Goal: Find specific page/section: Find specific page/section

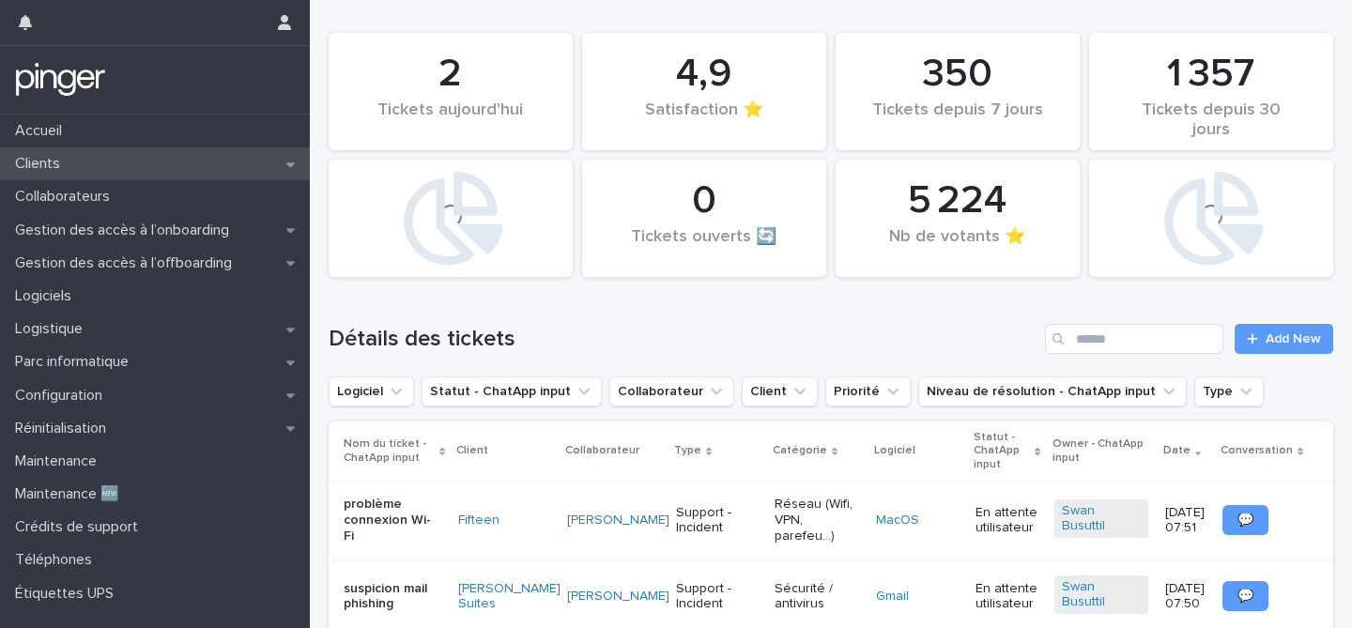
click at [170, 155] on div "Clients" at bounding box center [155, 163] width 310 height 33
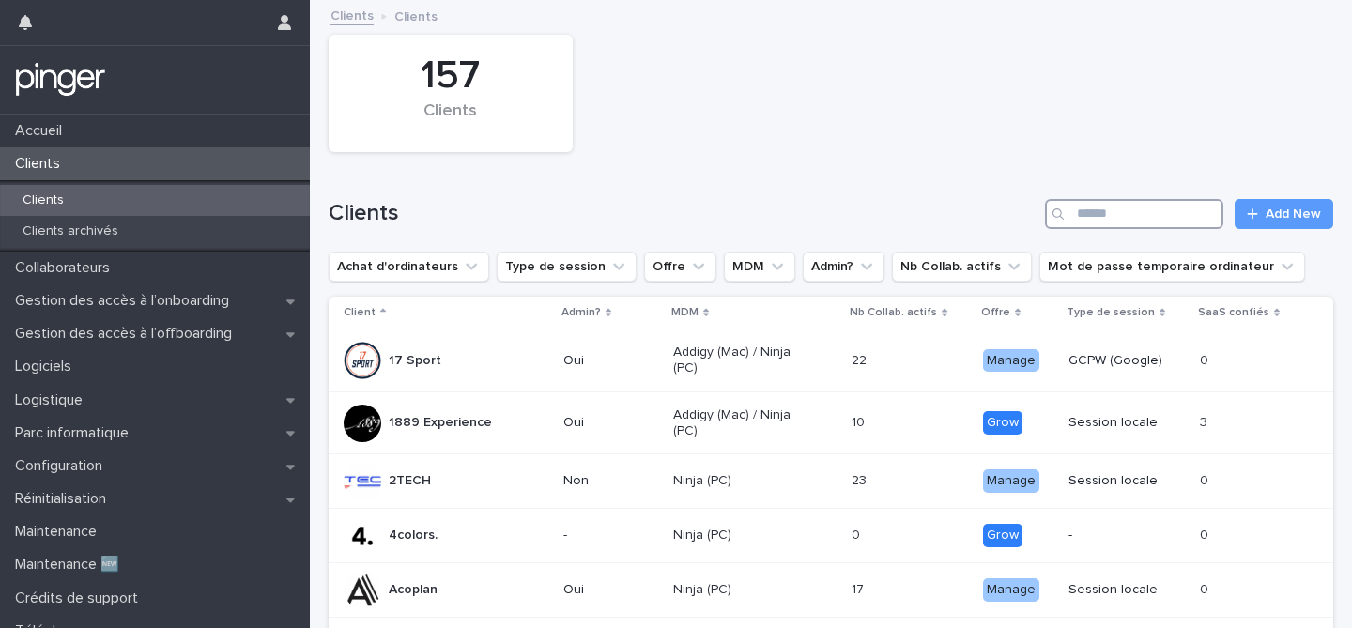
click at [1092, 211] on input "Search" at bounding box center [1134, 214] width 178 height 30
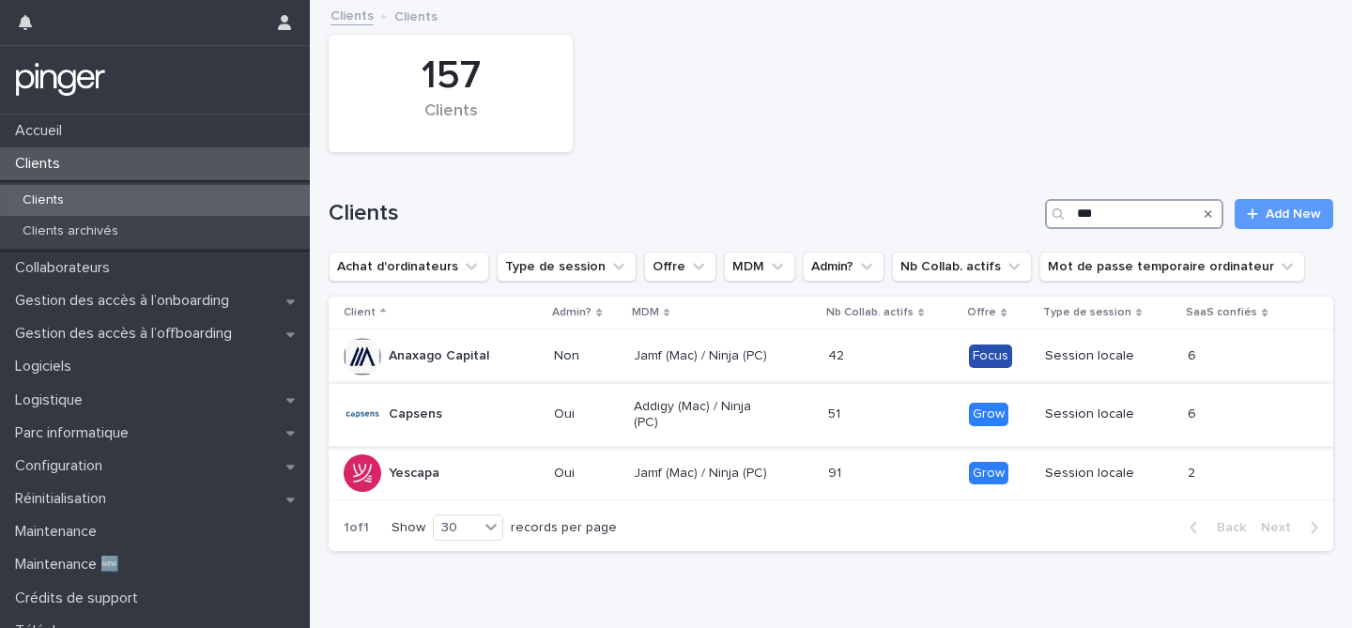
type input "***"
click at [486, 401] on div "Capsens" at bounding box center [441, 415] width 195 height 38
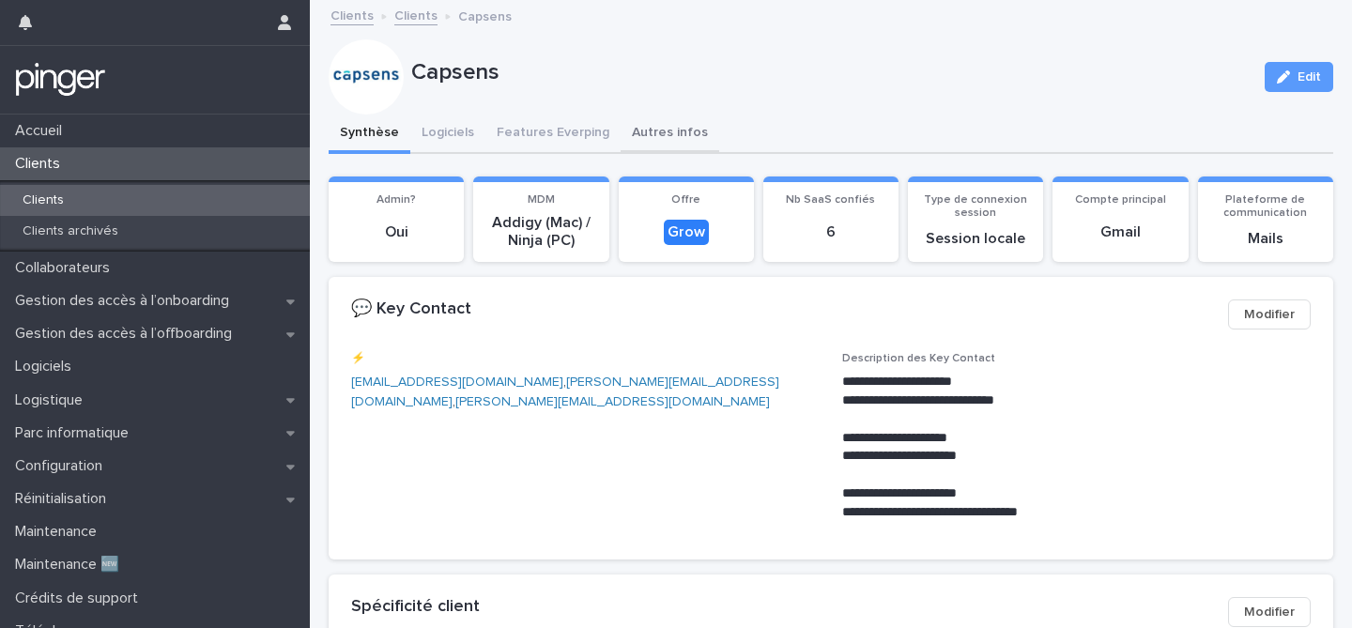
click at [620, 140] on button "Autres infos" at bounding box center [669, 134] width 99 height 39
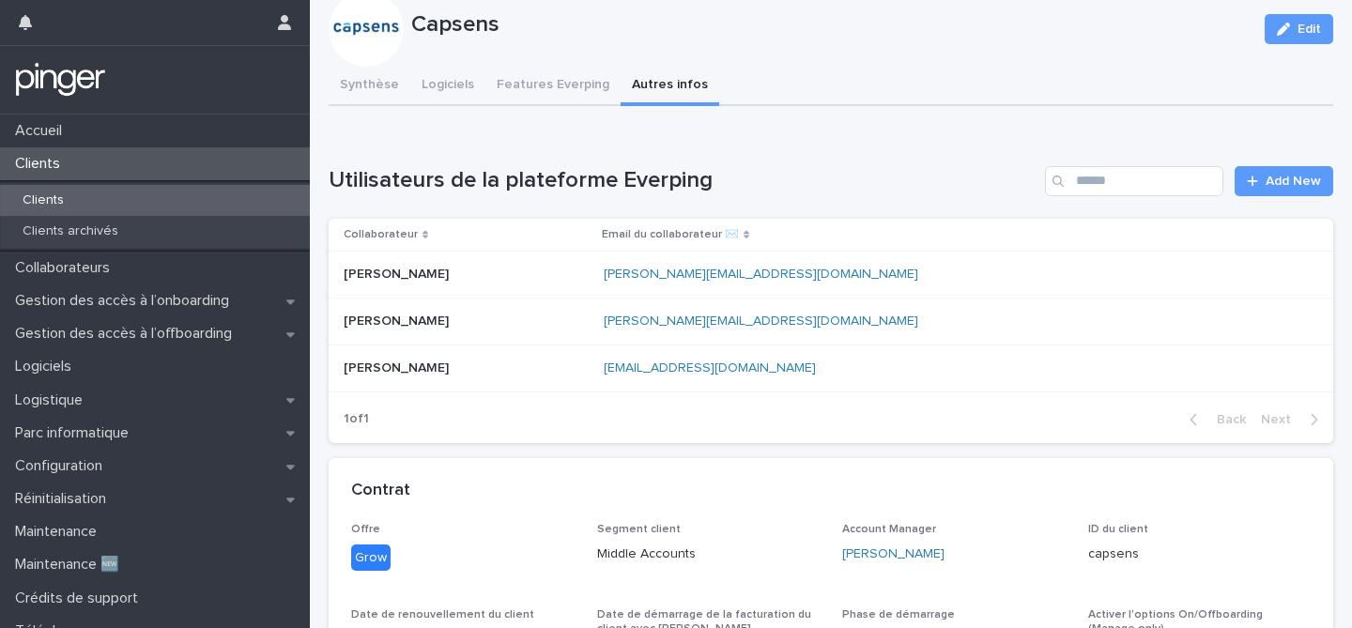
scroll to position [46, 0]
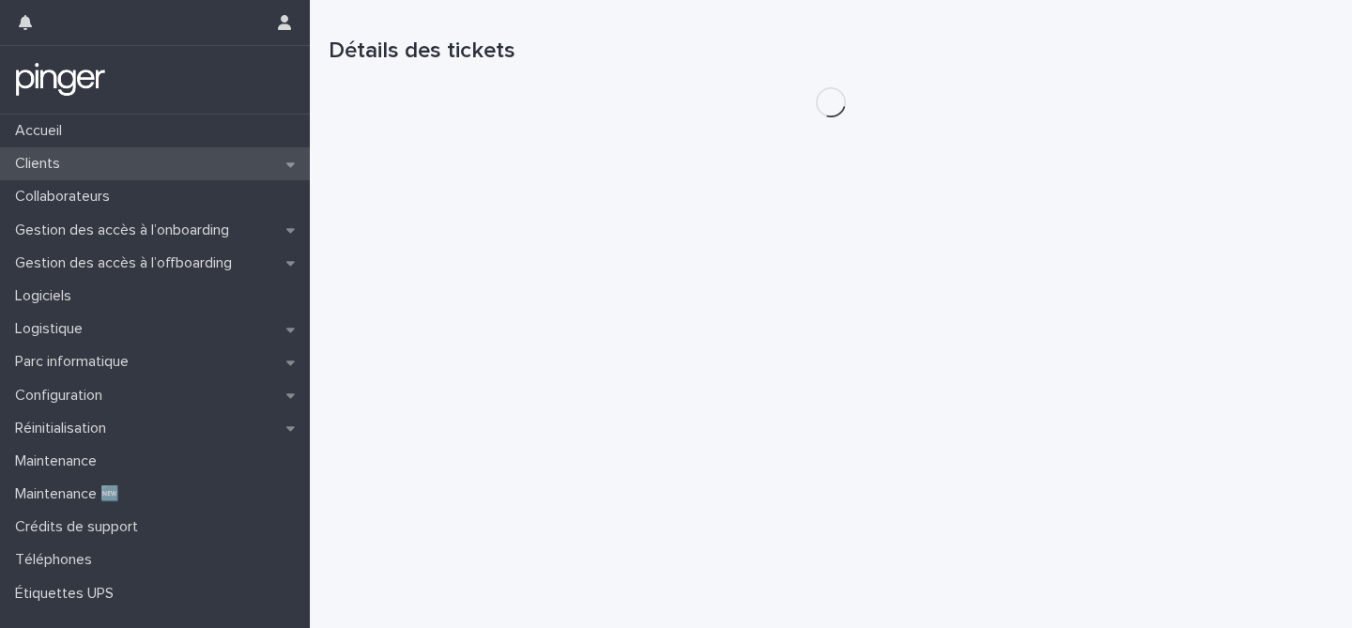
click at [180, 148] on div "Clients" at bounding box center [155, 163] width 310 height 33
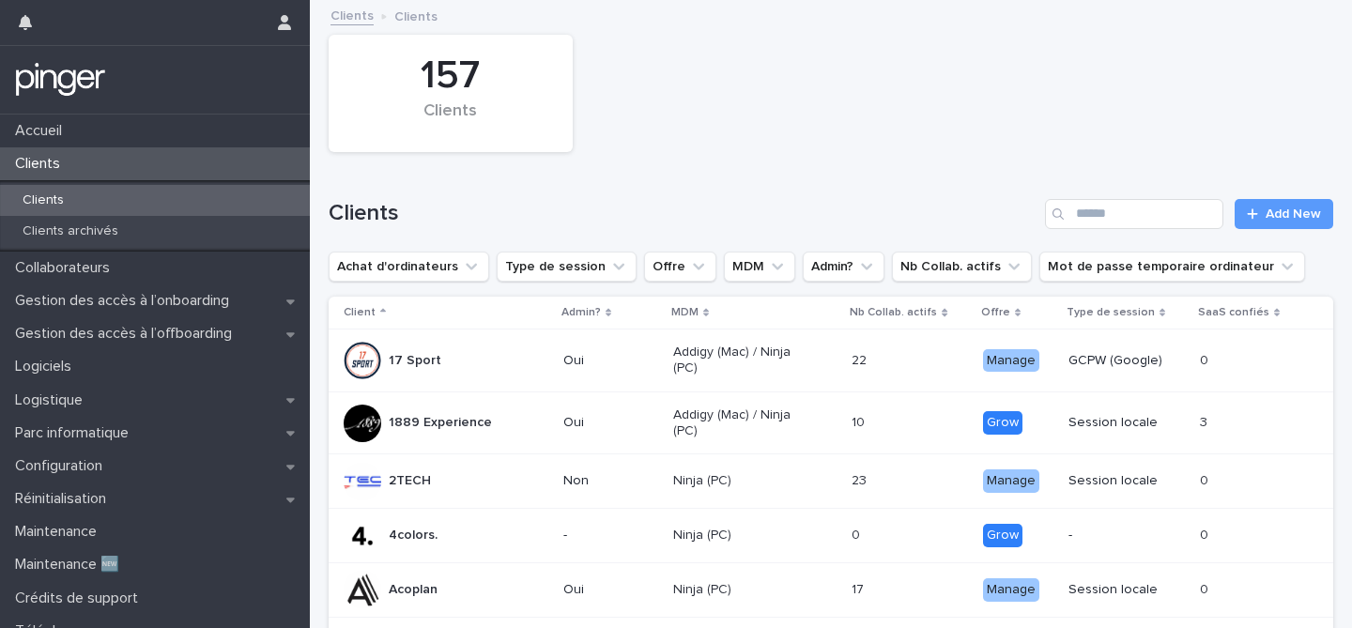
click at [1110, 229] on div "Clients Add New" at bounding box center [831, 206] width 1004 height 90
click at [1110, 220] on input "Search" at bounding box center [1134, 214] width 178 height 30
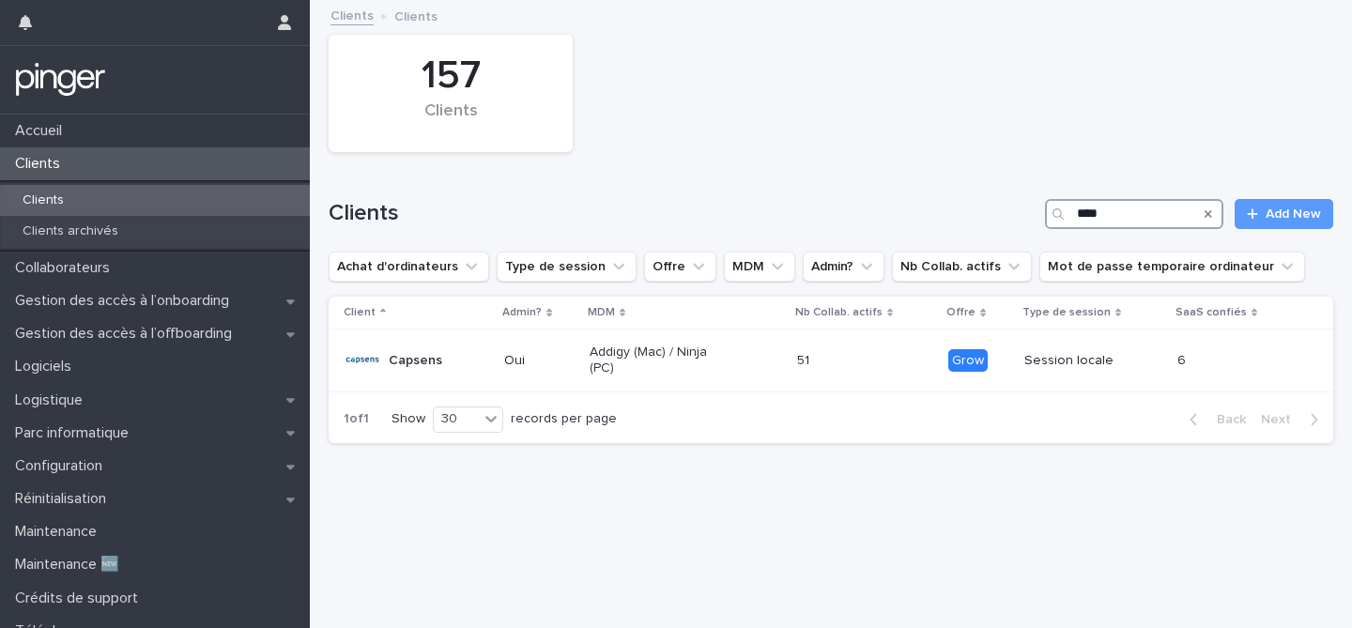
type input "****"
click at [506, 357] on p "Oui" at bounding box center [539, 361] width 70 height 16
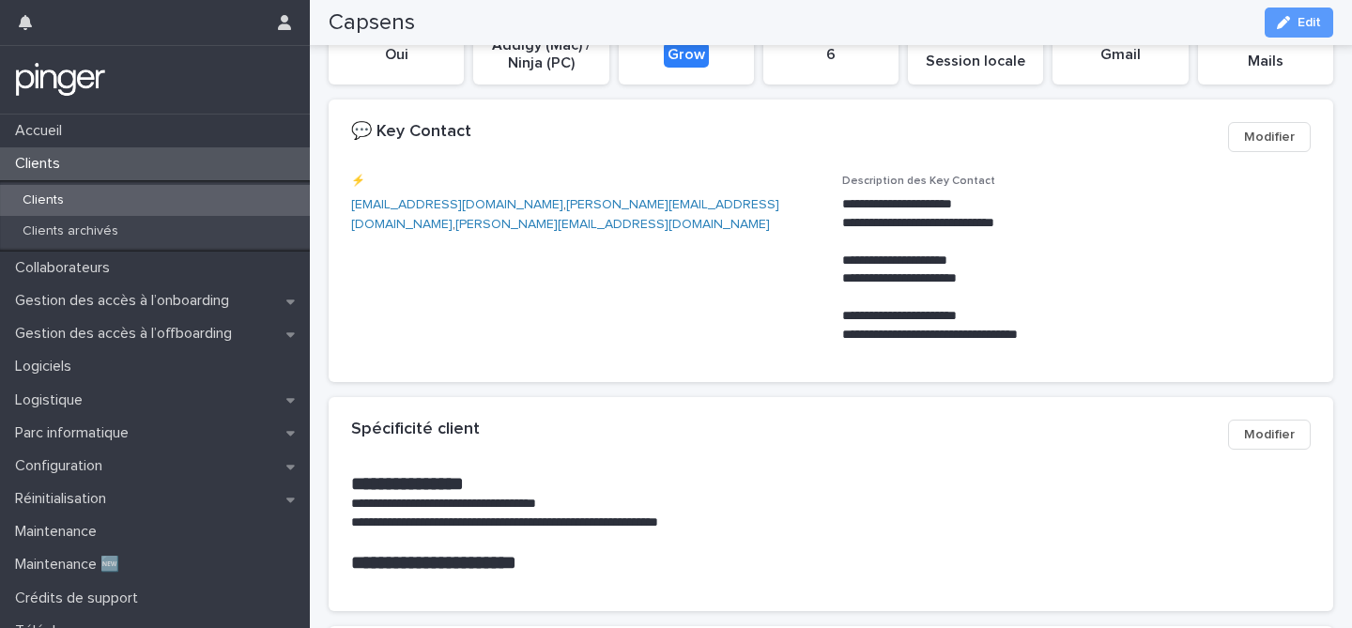
scroll to position [868, 0]
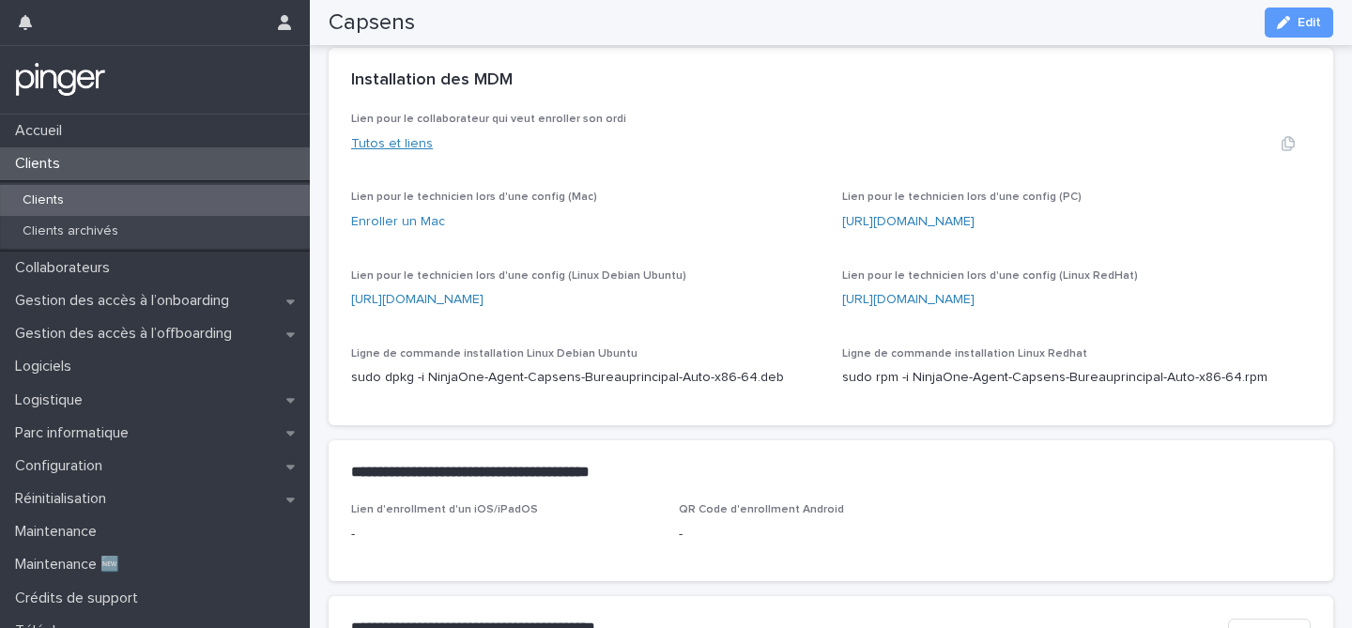
click at [381, 145] on link "Tutos et liens" at bounding box center [392, 143] width 82 height 13
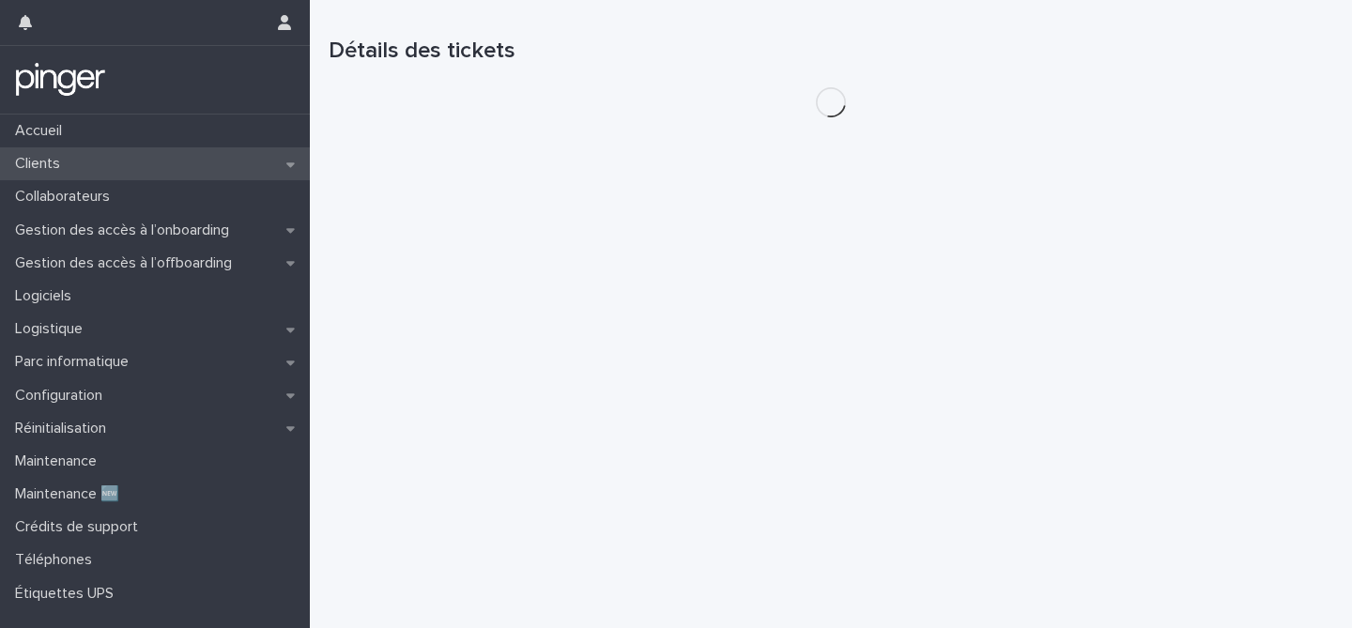
click at [129, 163] on div "Clients" at bounding box center [155, 163] width 310 height 33
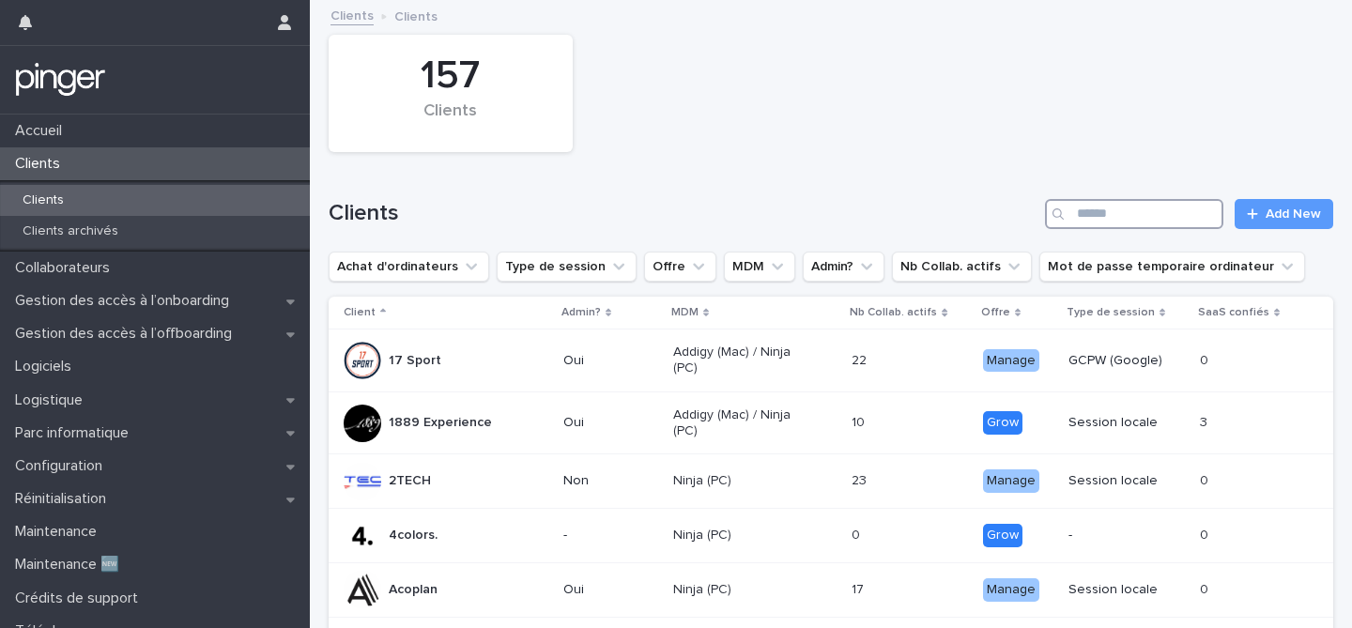
click at [1112, 222] on input "Search" at bounding box center [1134, 214] width 178 height 30
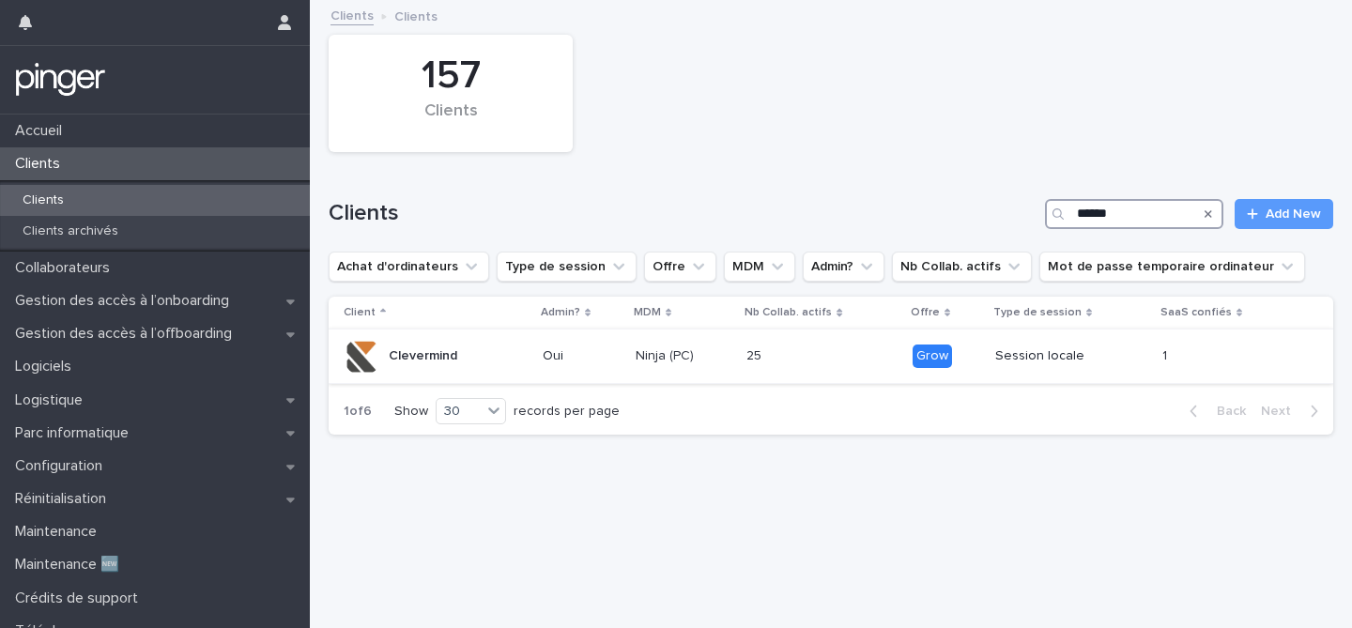
type input "******"
click at [485, 357] on div "Clevermind" at bounding box center [436, 357] width 184 height 38
